Goal: Information Seeking & Learning: Learn about a topic

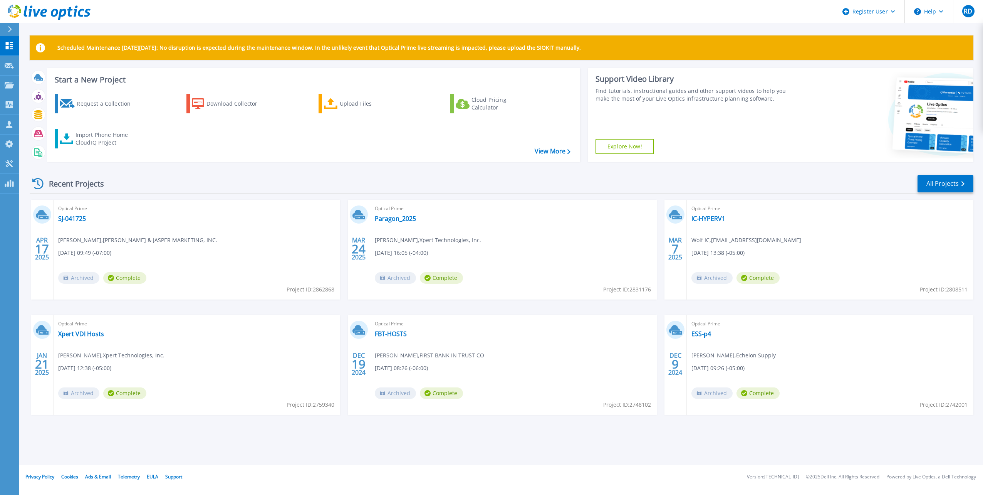
click at [69, 213] on span "Optical Prime" at bounding box center [196, 208] width 277 height 8
click at [71, 218] on link "SJ-041725" at bounding box center [72, 219] width 28 height 8
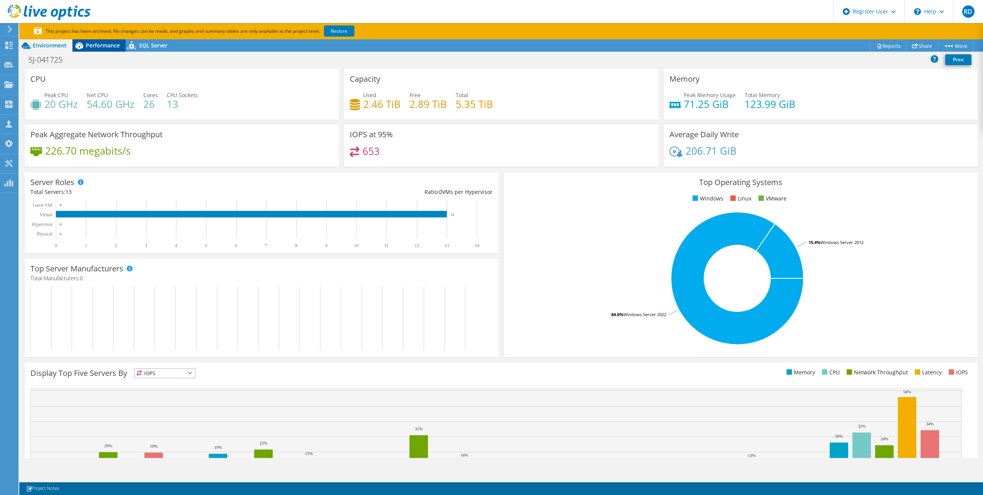
click at [113, 47] on span "Performance" at bounding box center [103, 45] width 34 height 7
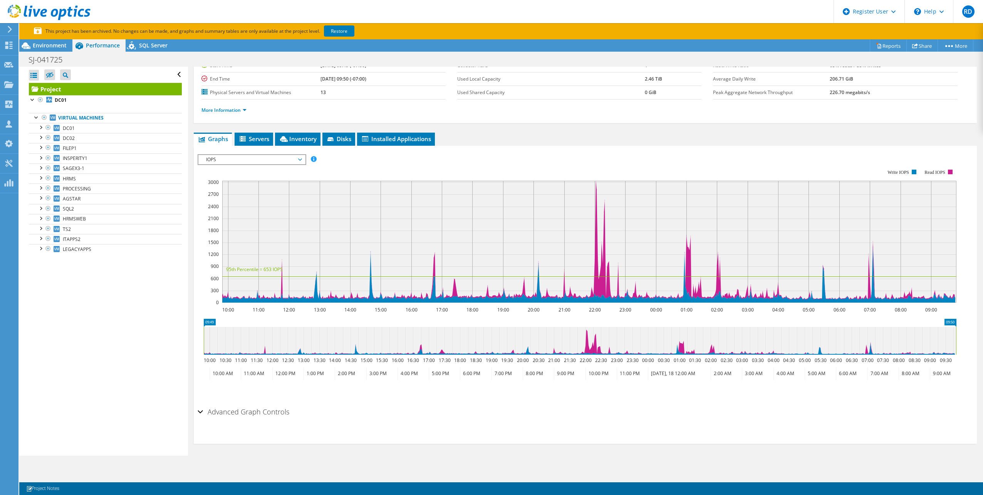
scroll to position [73, 0]
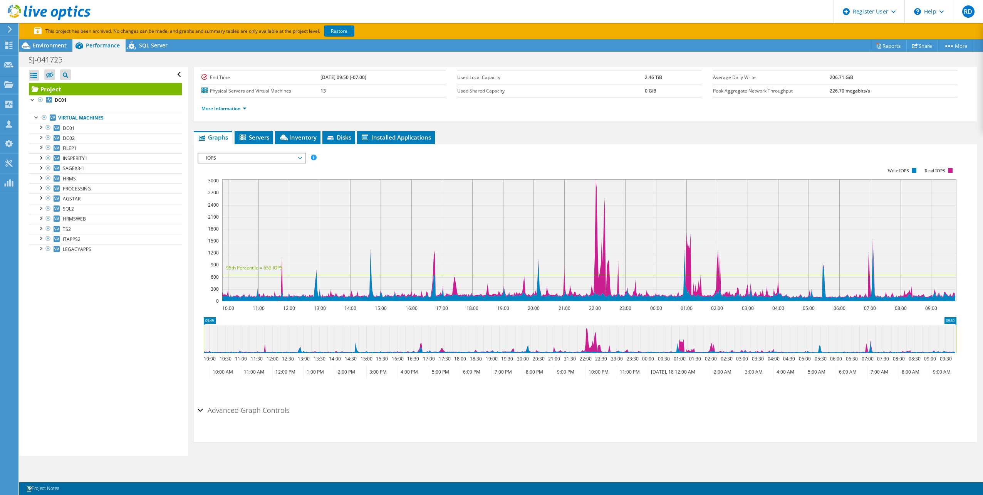
click at [228, 158] on span "IOPS" at bounding box center [251, 157] width 99 height 9
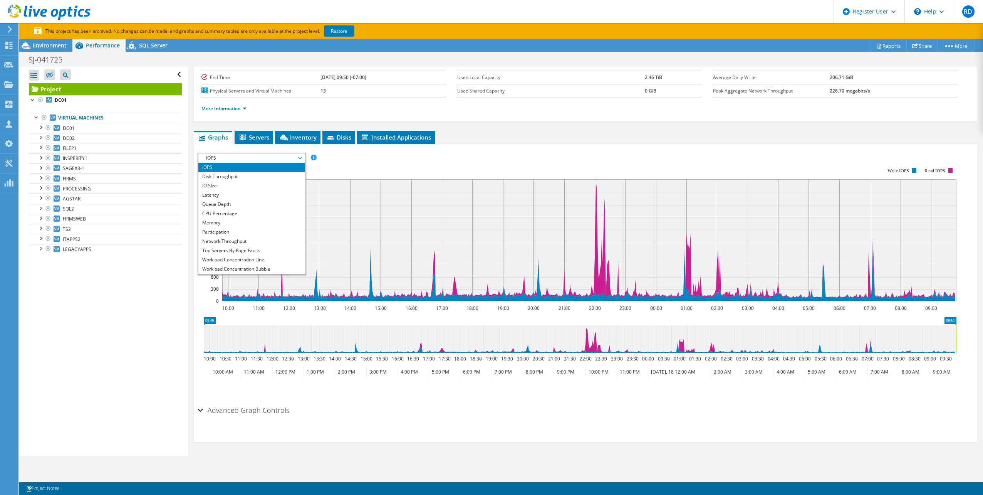
click at [170, 297] on div "Open All Close All Hide Excluded Nodes Project Tree Filter" at bounding box center [103, 261] width 168 height 389
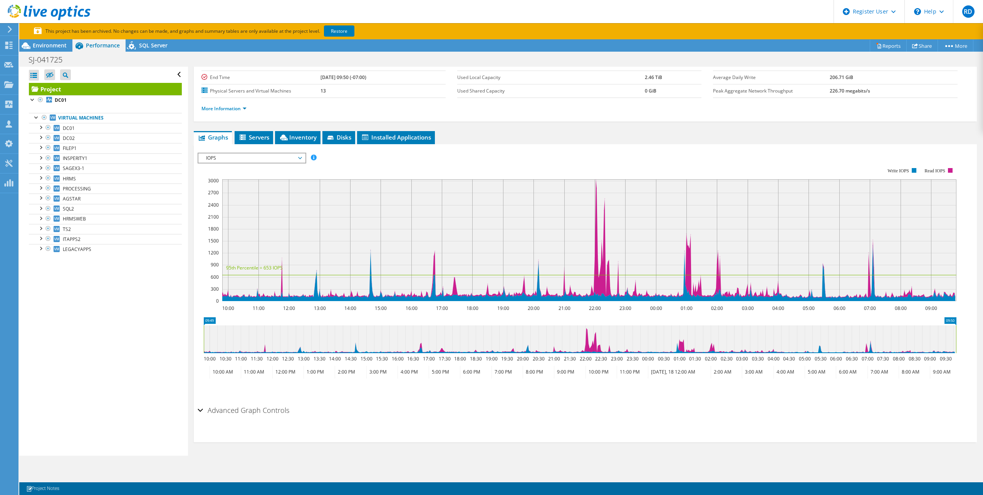
click at [257, 163] on div "IOPS IOPS Disk Throughput IO Size Latency Queue Depth CPU Percentage Memory Pag…" at bounding box center [252, 158] width 109 height 11
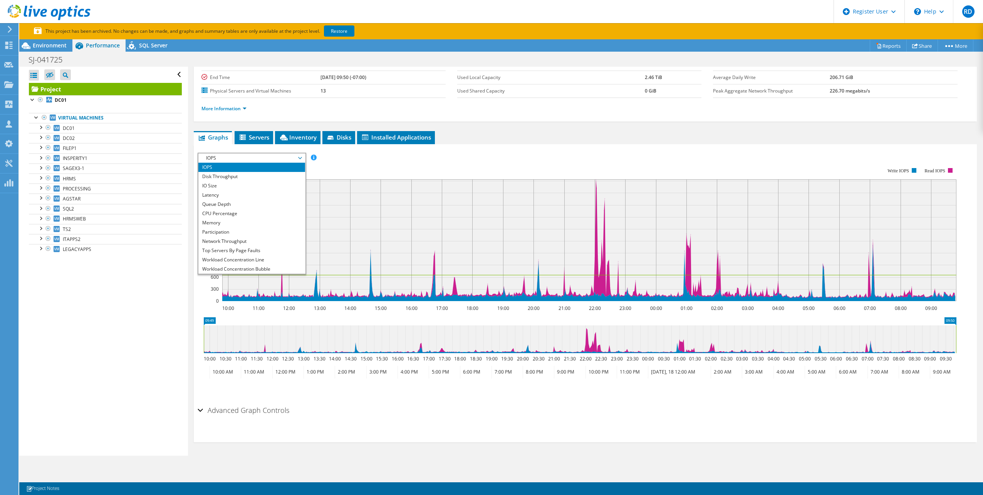
click at [350, 187] on icon at bounding box center [350, 240] width 0 height 122
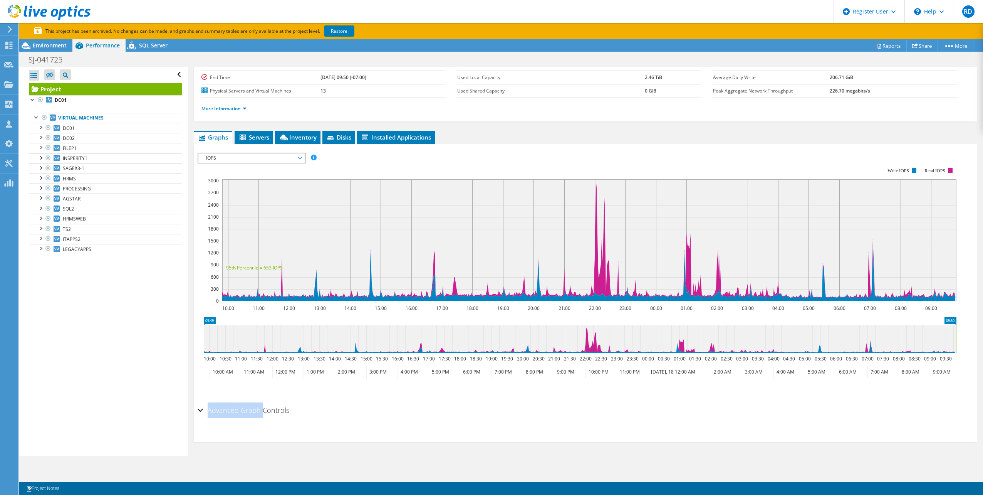
click at [261, 403] on section "IOPS Disk Throughput IO Size Latency Queue Depth CPU Percentage Memory Page Fau…" at bounding box center [585, 293] width 783 height 298
drag, startPoint x: 261, startPoint y: 403, endPoint x: 264, endPoint y: 407, distance: 4.7
click at [264, 407] on h2 "Advanced Graph Controls" at bounding box center [244, 409] width 92 height 15
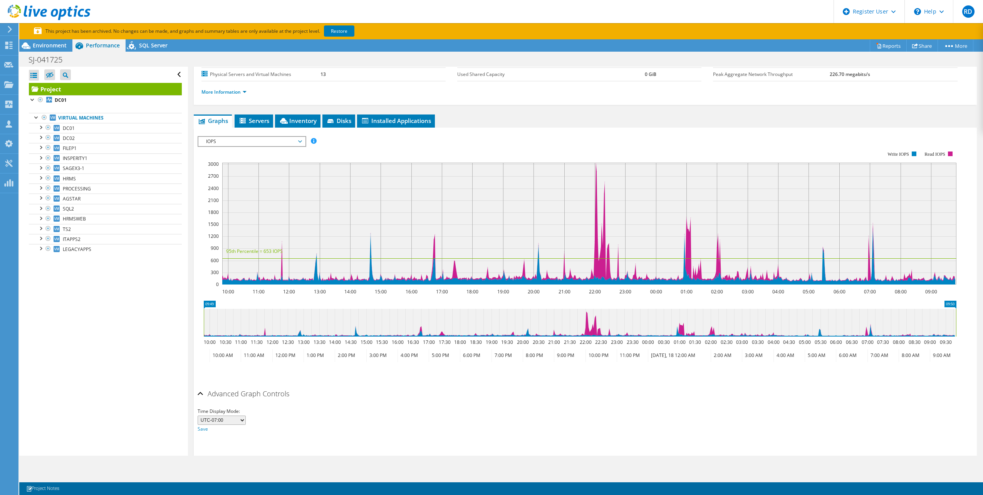
scroll to position [104, 0]
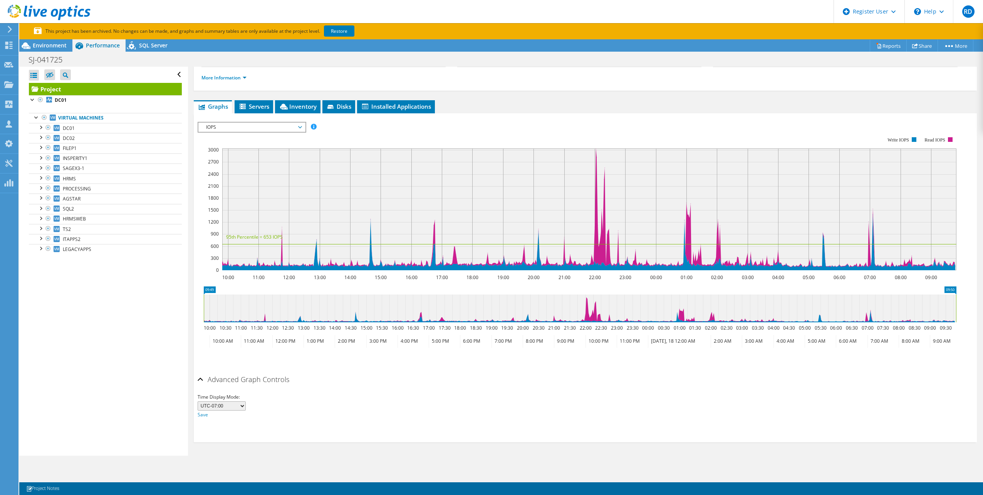
click at [260, 379] on h2 "Advanced Graph Controls" at bounding box center [244, 378] width 92 height 15
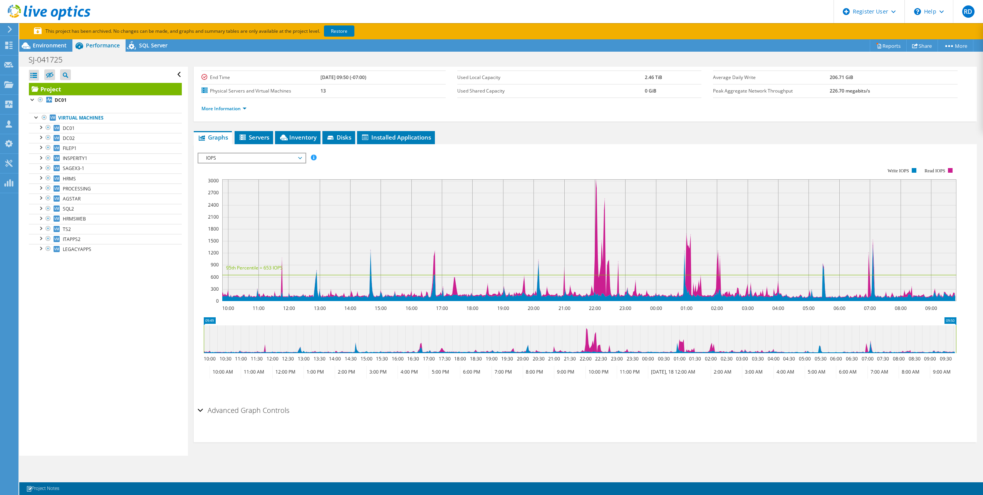
scroll to position [73, 0]
click at [135, 357] on div "Open All Close All Hide Excluded Nodes Project Tree Filter" at bounding box center [103, 261] width 168 height 389
click at [311, 160] on span at bounding box center [313, 157] width 5 height 5
click at [305, 158] on span "IOPS" at bounding box center [251, 157] width 107 height 9
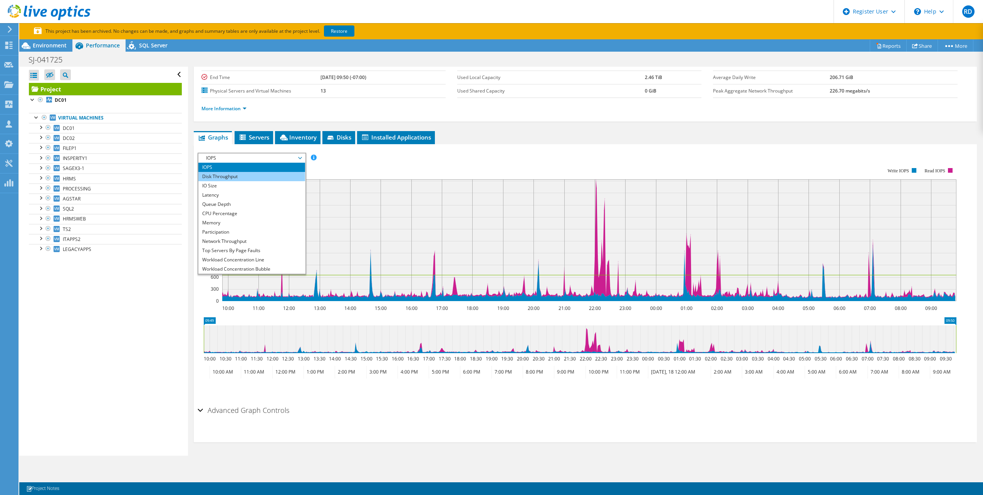
click at [229, 180] on li "Disk Throughput" at bounding box center [251, 176] width 107 height 9
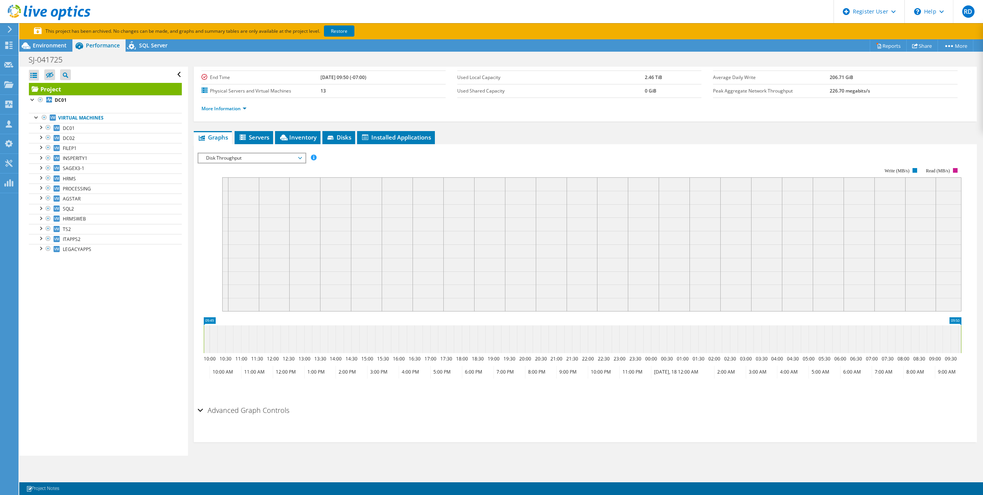
click at [247, 156] on span "Disk Throughput" at bounding box center [251, 157] width 99 height 9
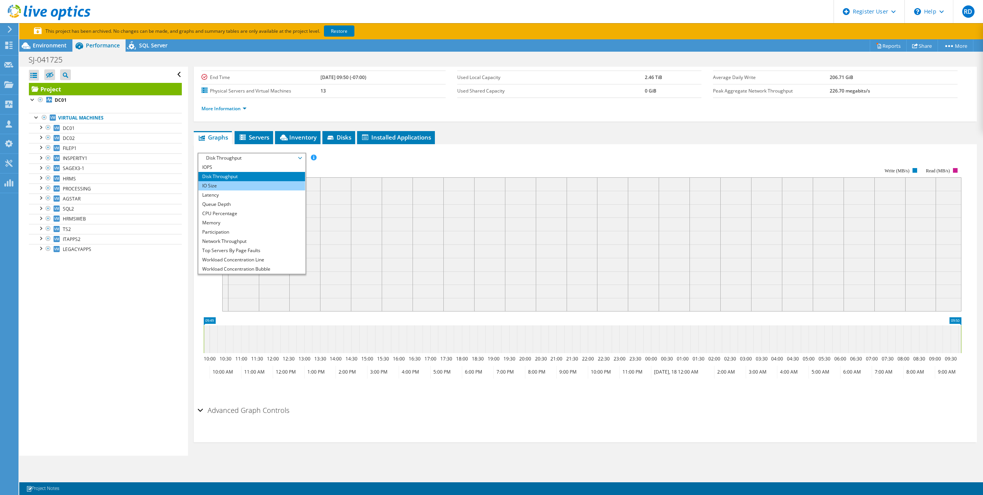
click at [246, 187] on li "IO Size" at bounding box center [251, 185] width 107 height 9
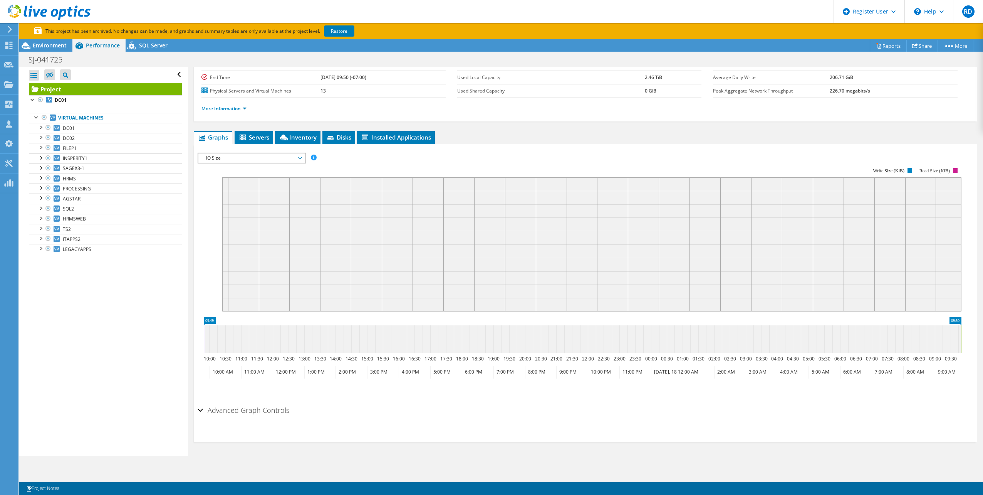
click at [289, 159] on span "IO Size" at bounding box center [251, 157] width 99 height 9
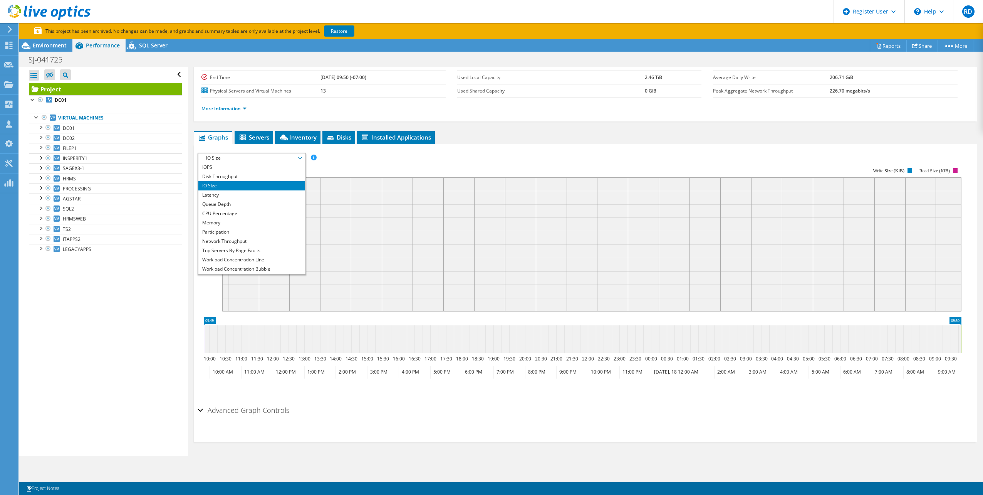
click at [266, 185] on li "IO Size" at bounding box center [251, 185] width 107 height 9
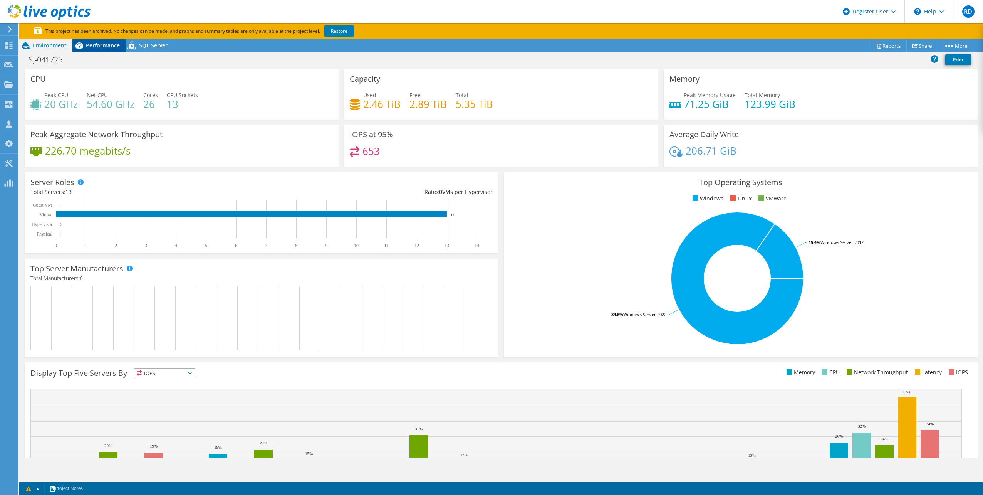
click at [104, 47] on span "Performance" at bounding box center [103, 45] width 34 height 7
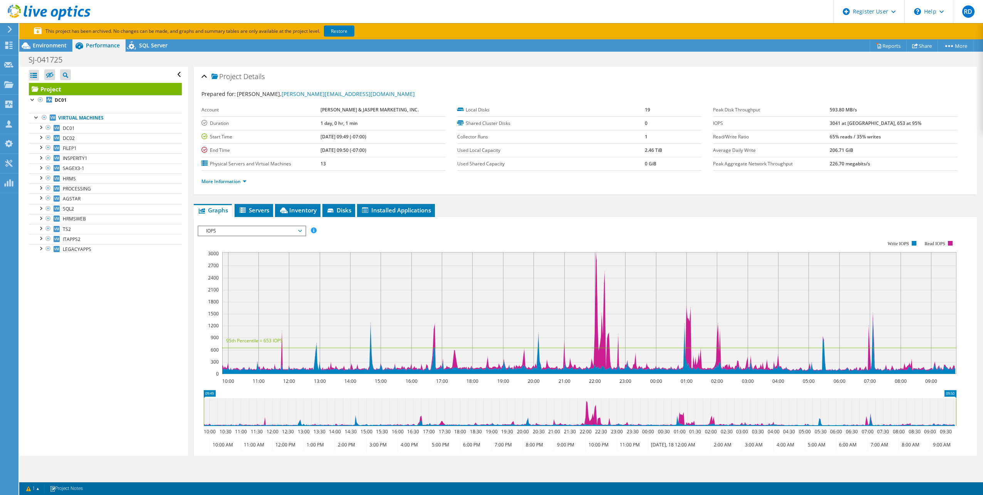
click at [264, 230] on span "IOPS" at bounding box center [251, 230] width 99 height 9
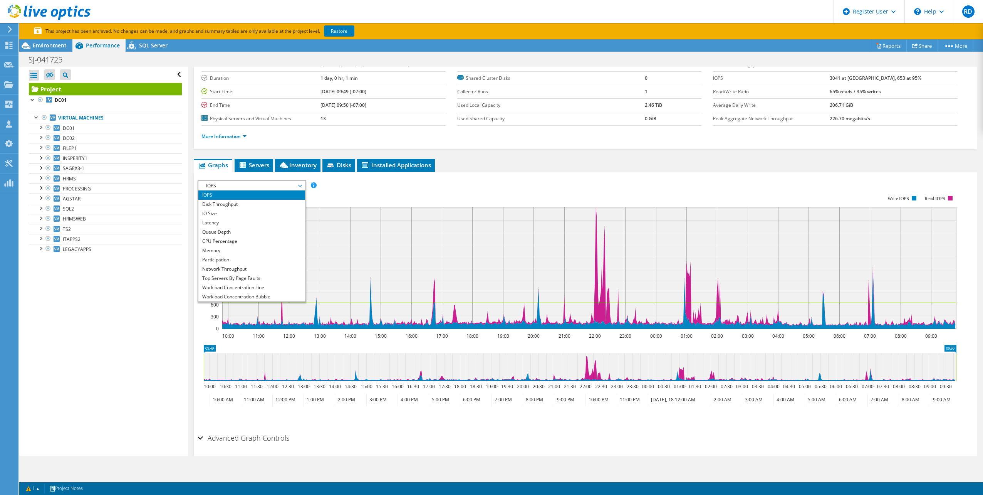
scroll to position [73, 0]
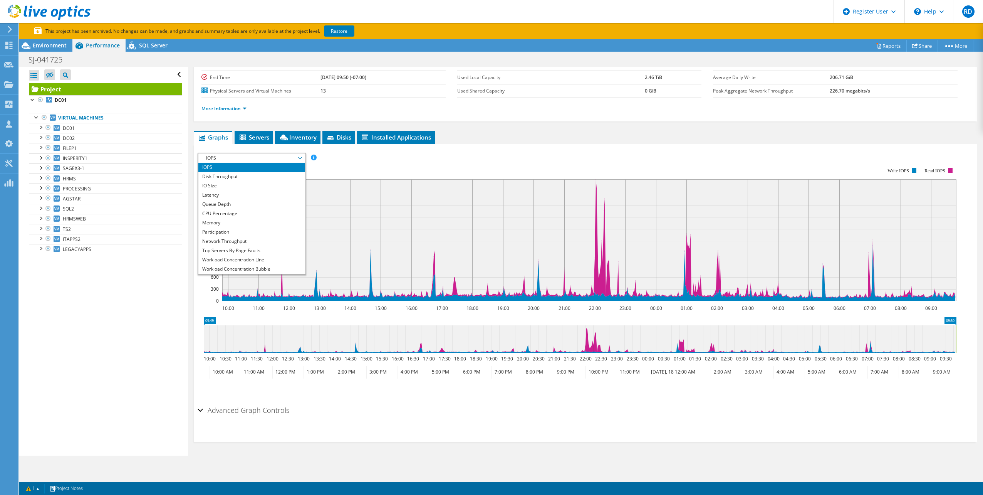
click at [121, 292] on div "Open All Close All Hide Excluded Nodes Project Tree Filter" at bounding box center [103, 261] width 168 height 389
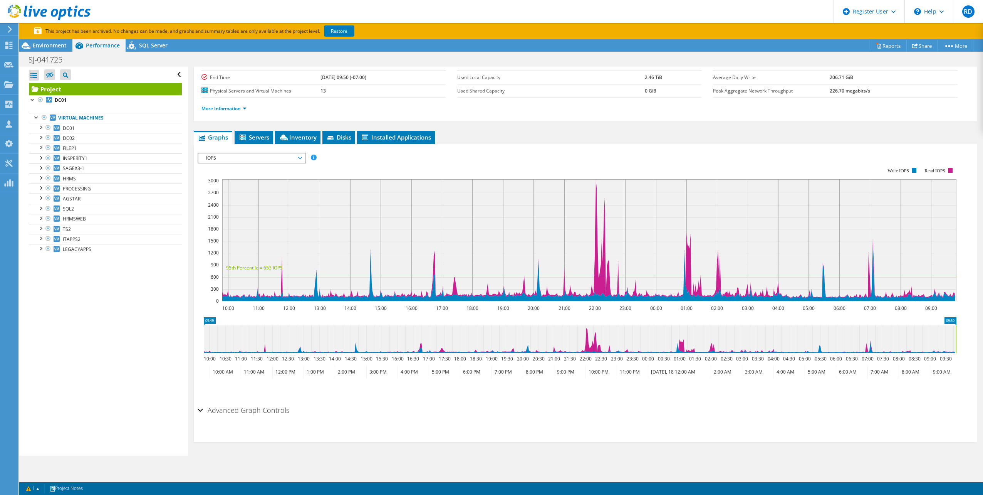
click at [279, 156] on span "IOPS" at bounding box center [251, 157] width 99 height 9
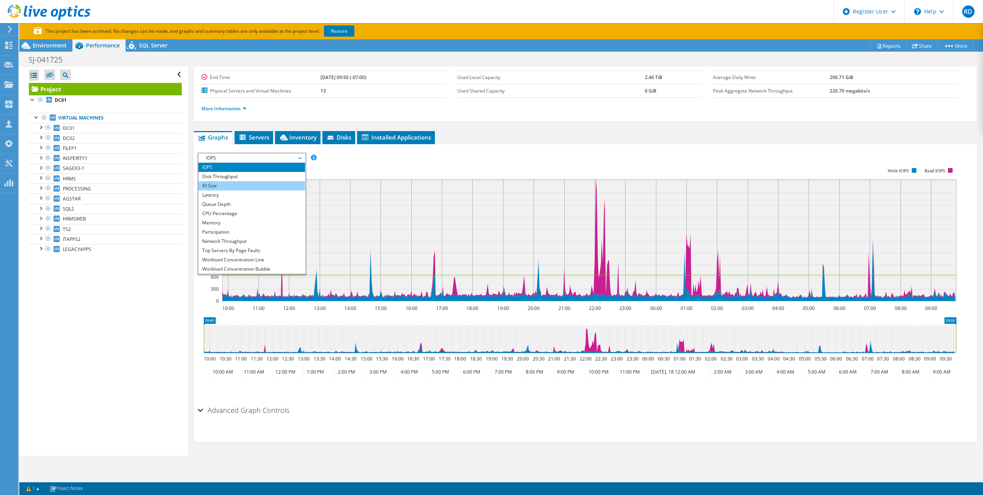
click at [273, 188] on li "IO Size" at bounding box center [251, 185] width 107 height 9
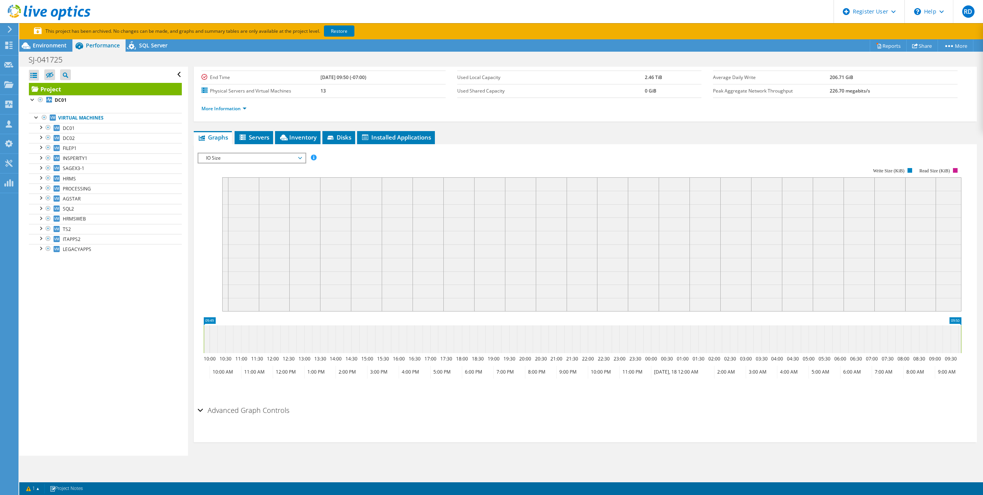
click at [279, 156] on span "IO Size" at bounding box center [251, 157] width 99 height 9
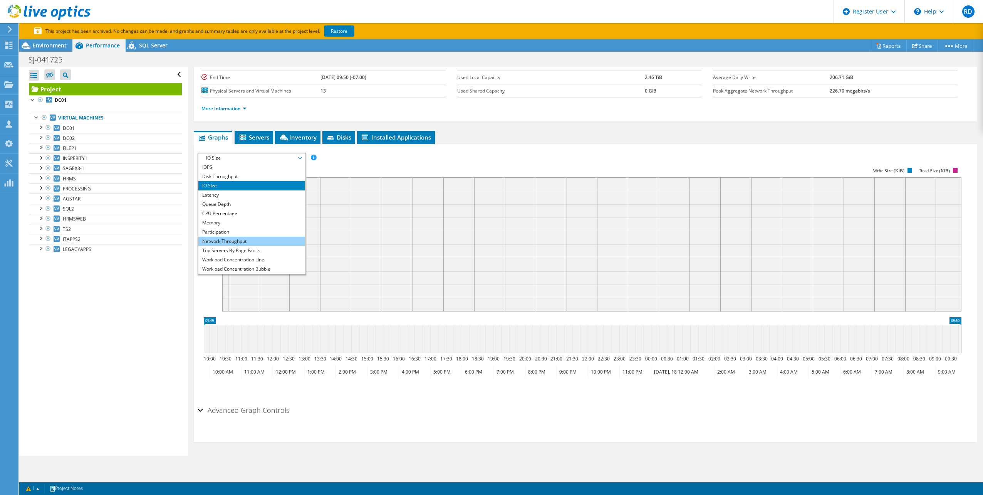
click at [259, 244] on li "Network Throughput" at bounding box center [251, 241] width 107 height 9
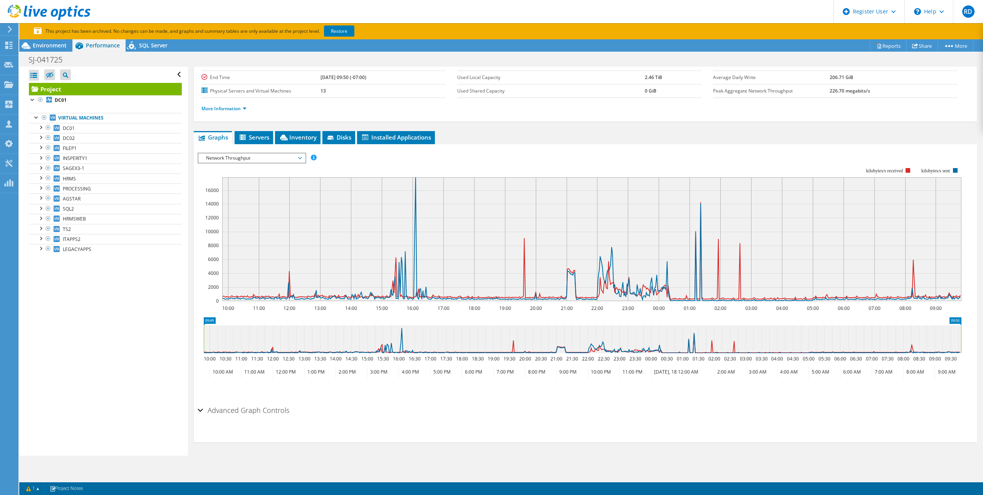
click at [793, 422] on div "Advanced Graph Controls Time Display Mode: UTC-12:00 UTC-11:00 UTC-10:00 UTC-09…" at bounding box center [586, 422] width 776 height 40
